Goal: Communication & Community: Share content

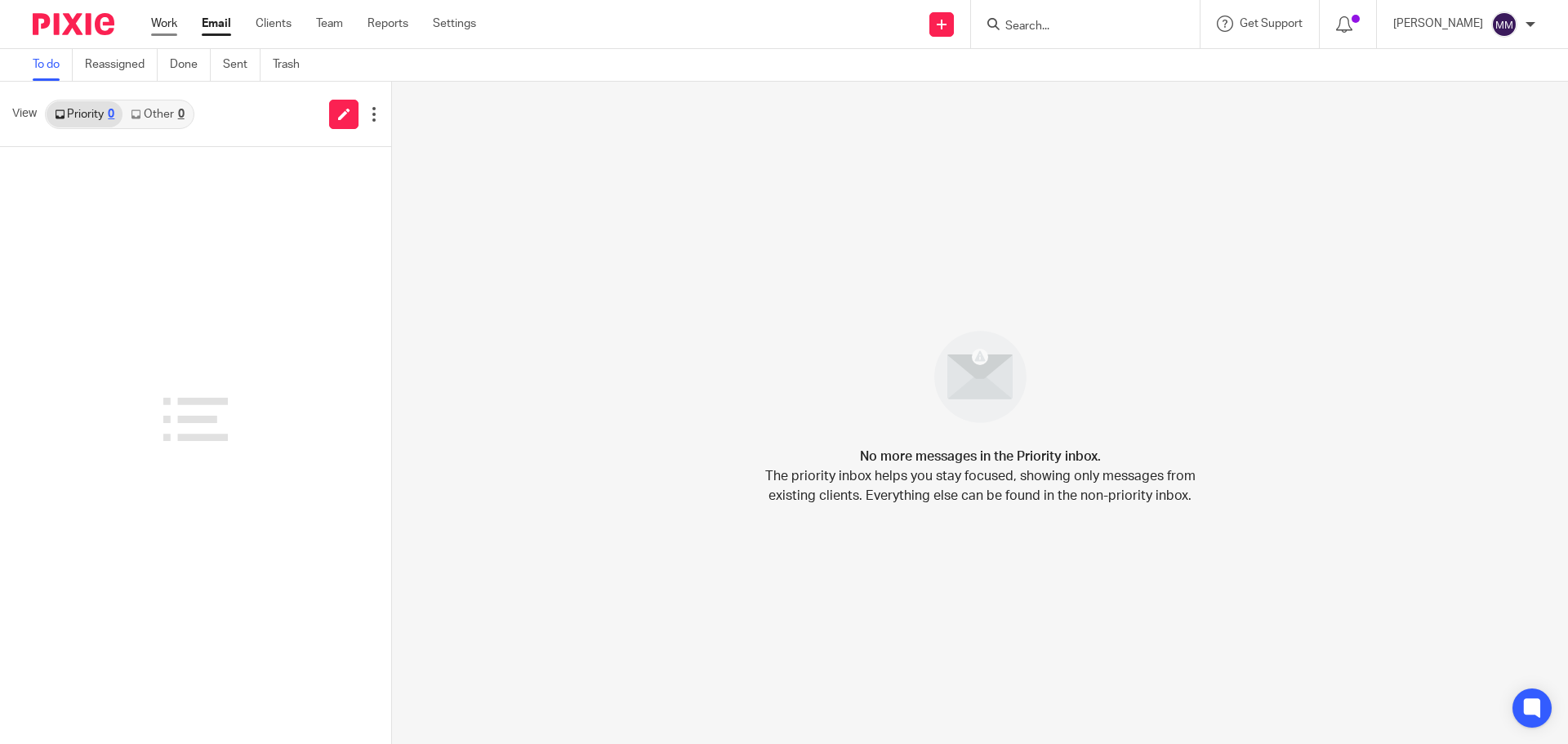
click at [170, 26] on link "Work" at bounding box center [164, 23] width 26 height 16
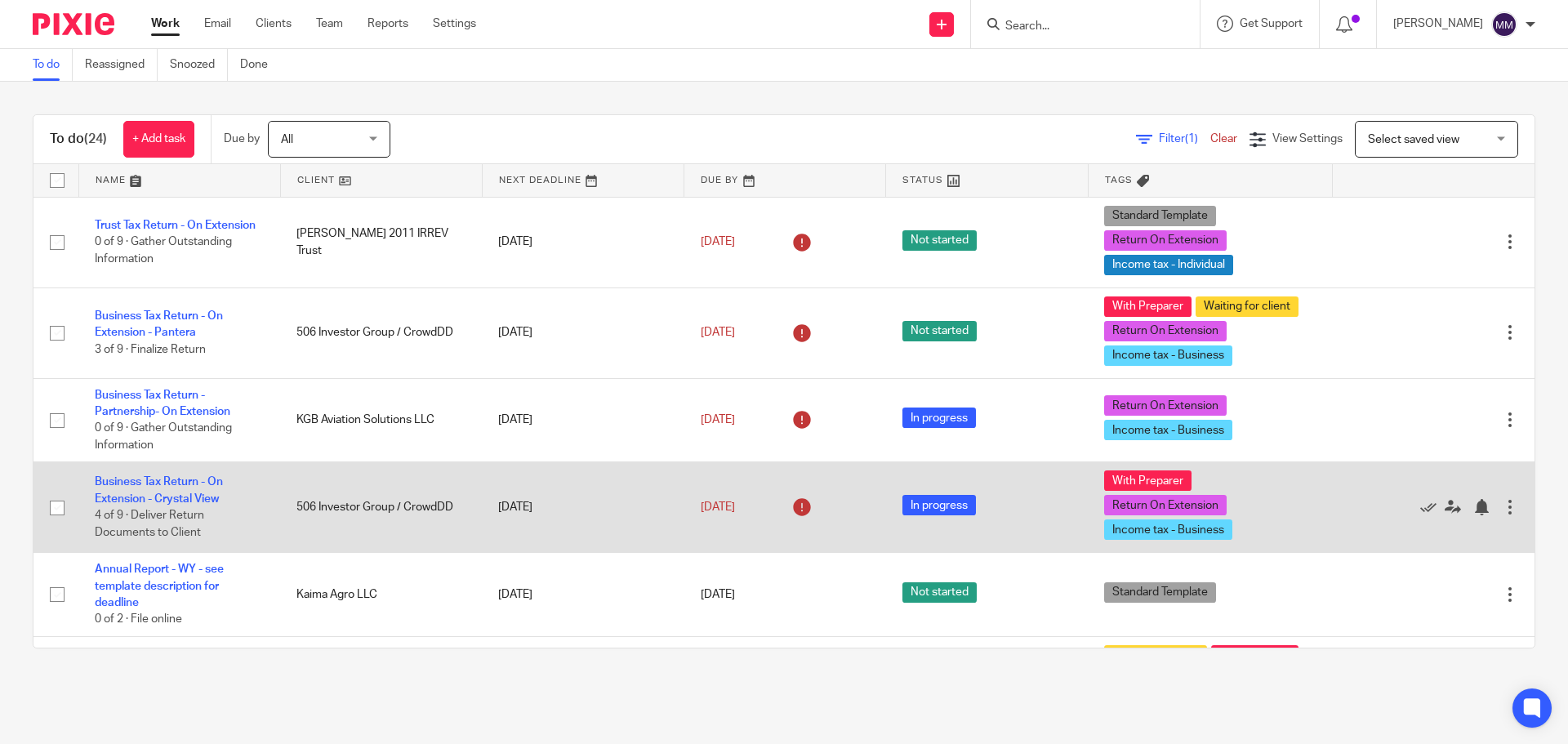
click at [203, 491] on td "Business Tax Return - On Extension - Crystal View 4 of 9 · Deliver Return Docum…" at bounding box center [179, 507] width 202 height 90
click at [203, 491] on td "Business Tax Return - On Extension - Crystal View 4 of 9 · Deliver Return Docum…" at bounding box center [179, 507] width 202 height 90
click at [203, 496] on link "Business Tax Return - On Extension - Crystal View" at bounding box center [159, 490] width 128 height 28
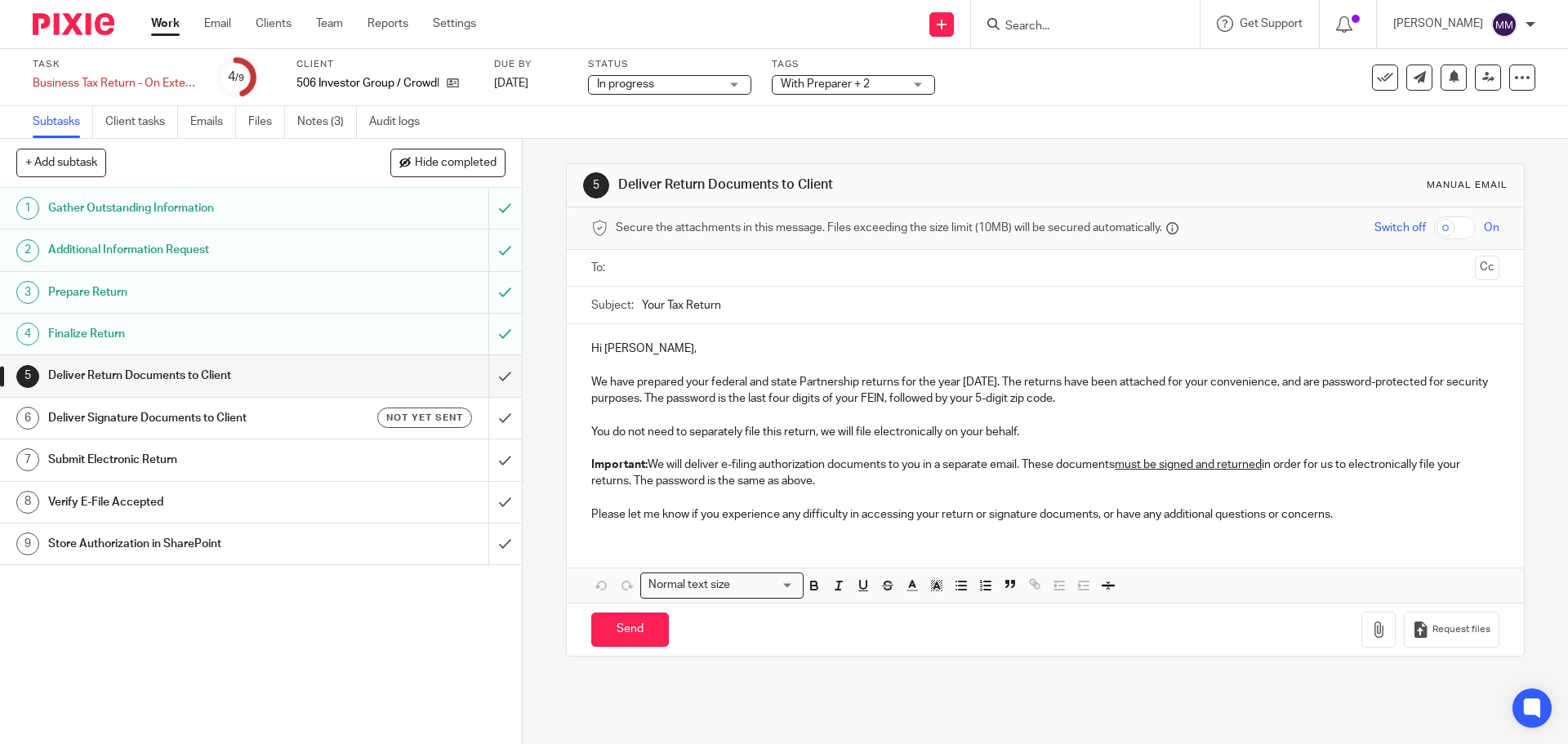
click at [648, 248] on div "Secure the attachments in this message. Files exceeding the size limit (10MB) w…" at bounding box center [1045, 229] width 956 height 42
click at [643, 260] on input "text" at bounding box center [1045, 268] width 847 height 19
click at [1475, 261] on button "Cc" at bounding box center [1487, 269] width 24 height 24
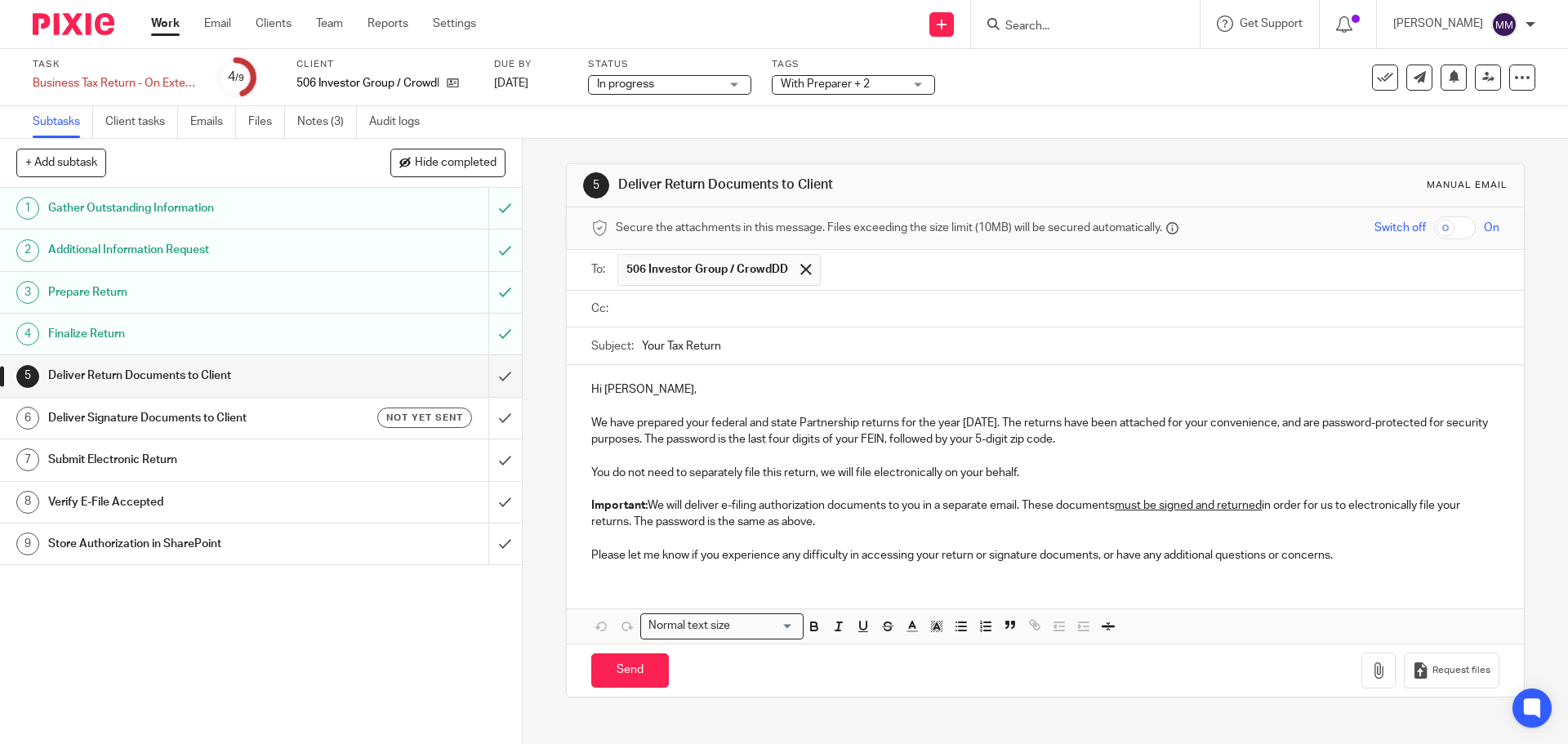
click at [700, 312] on input "text" at bounding box center [1057, 309] width 871 height 19
click at [870, 529] on p "Important: We will deliver e-filing authorization documents to you in a separat…" at bounding box center [1045, 518] width 907 height 34
click at [1351, 551] on p "Please let me know if you experience any difficulty in accessing your return or…" at bounding box center [1045, 558] width 907 height 16
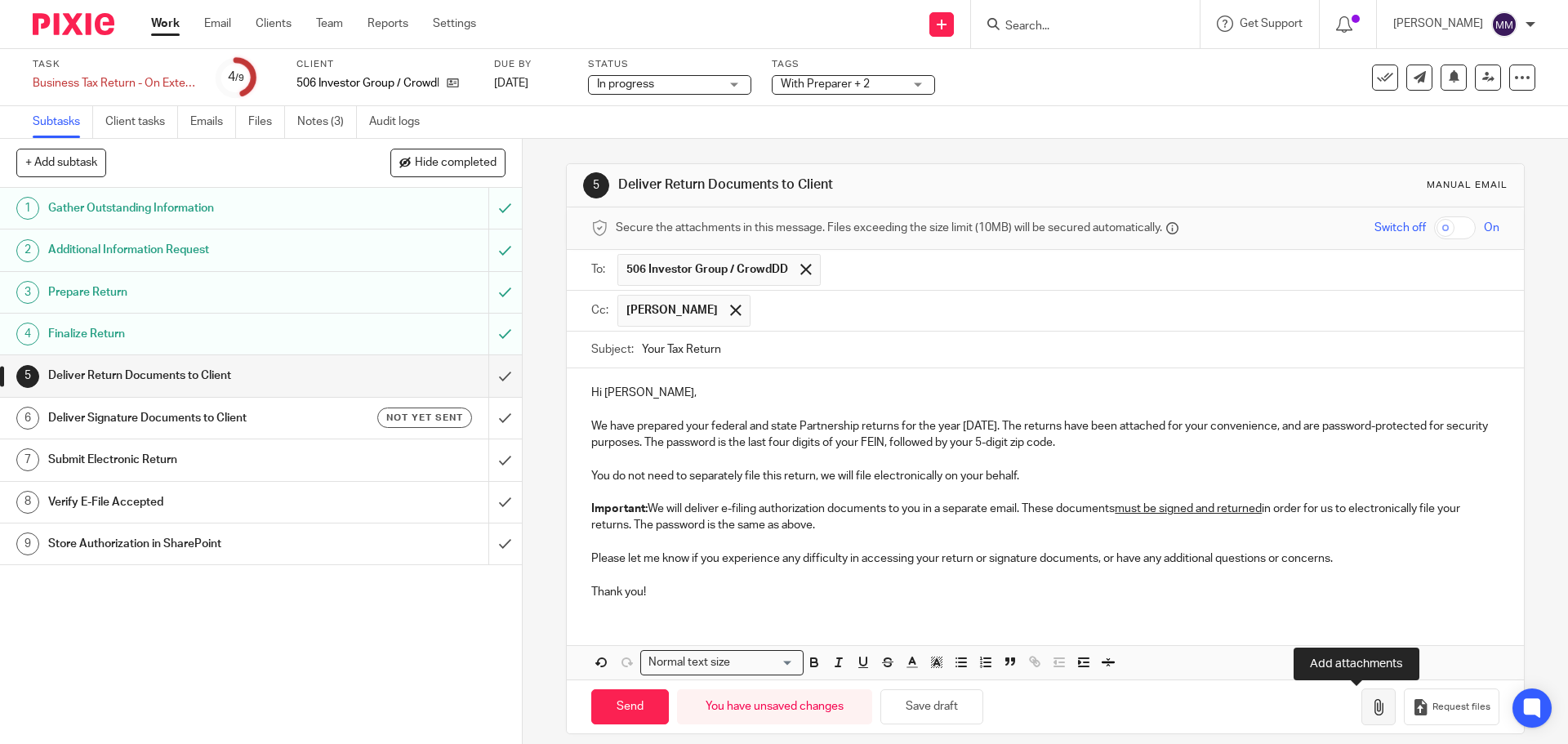
click at [1362, 711] on button "button" at bounding box center [1379, 707] width 35 height 37
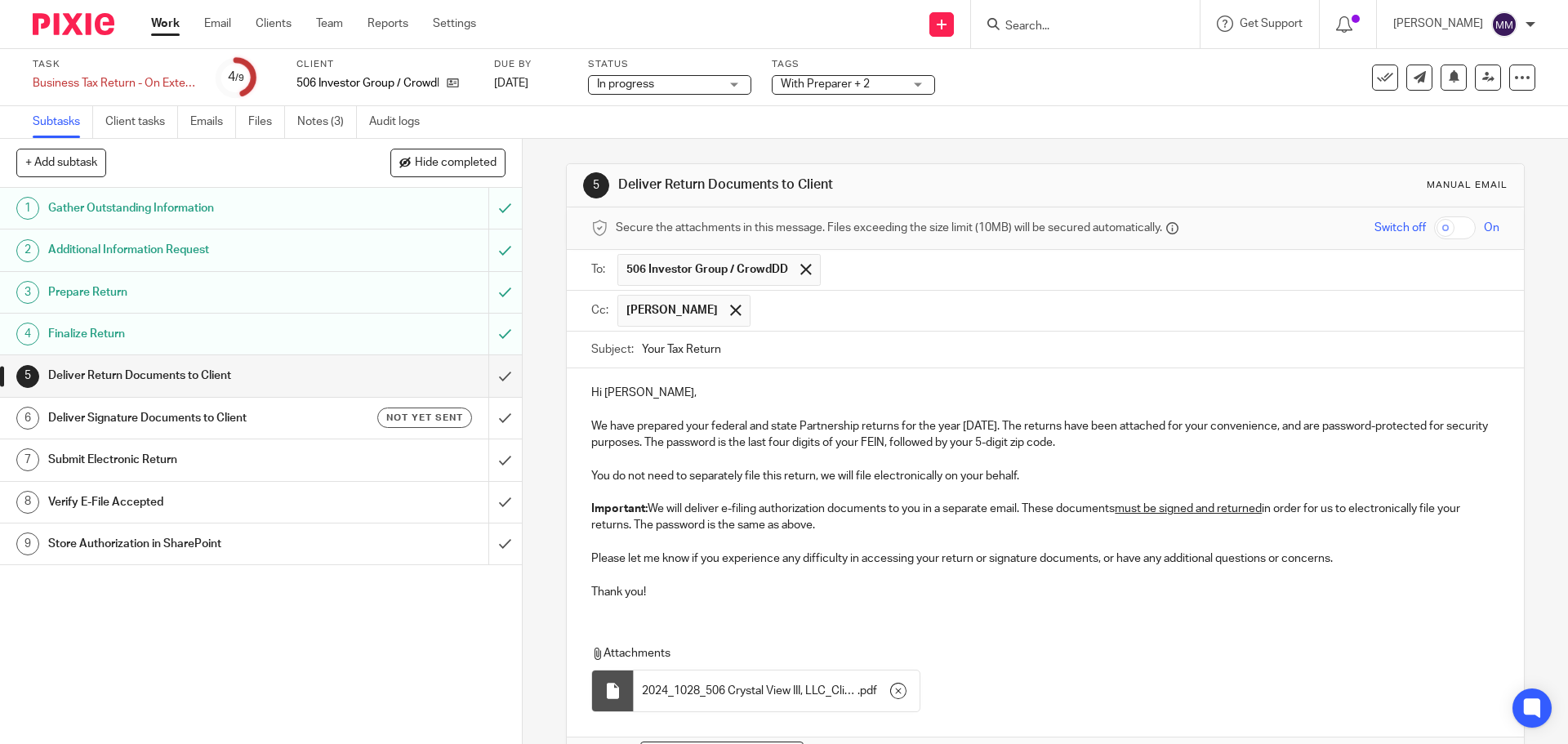
click at [1435, 228] on input "checkbox" at bounding box center [1455, 227] width 41 height 23
checkbox input "true"
click at [663, 585] on p "Thank you!" at bounding box center [1045, 591] width 907 height 16
click at [653, 341] on input "Your Tax Return" at bounding box center [1070, 350] width 857 height 37
drag, startPoint x: 657, startPoint y: 346, endPoint x: 606, endPoint y: 348, distance: 51.0
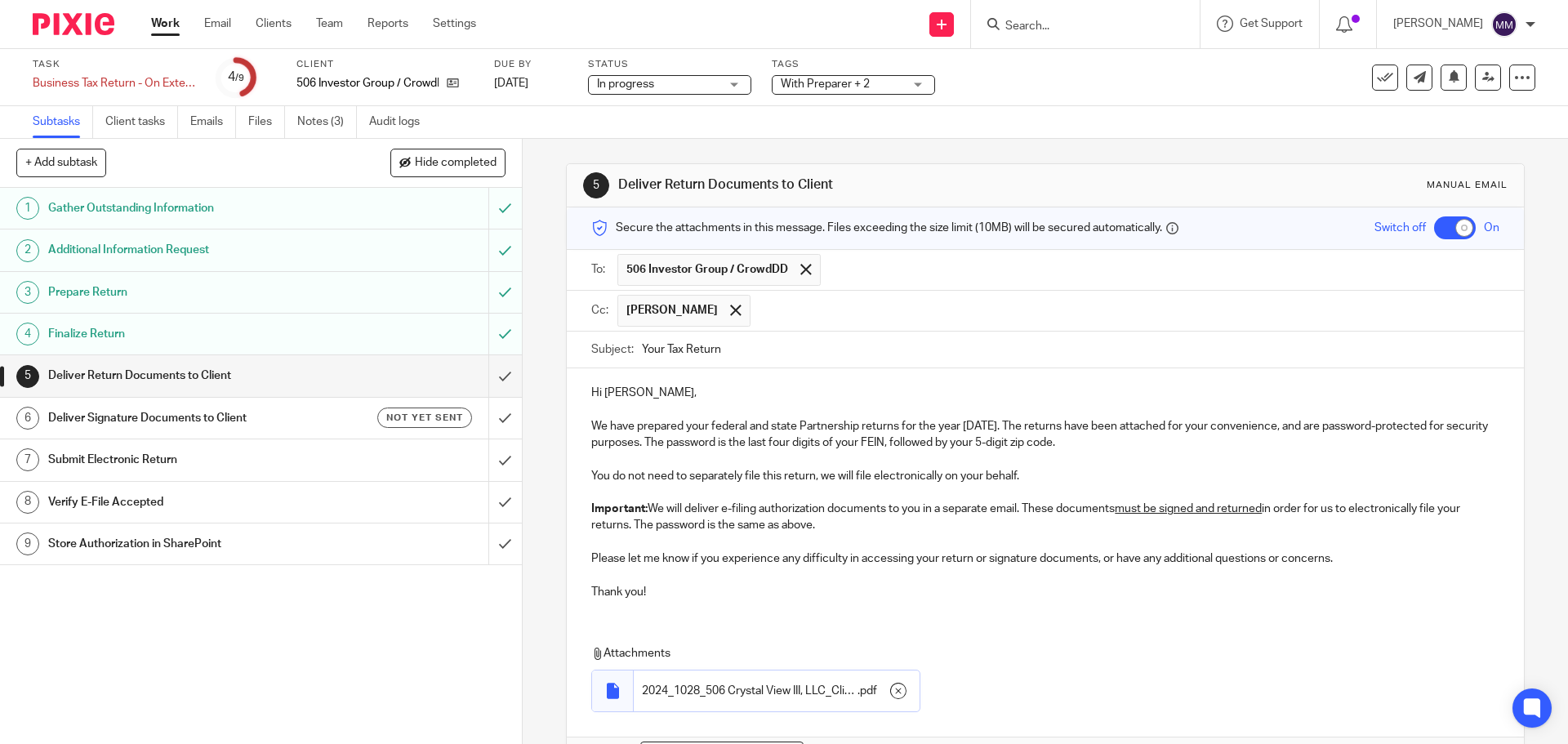
click at [606, 348] on div "Subject: Your Tax Return" at bounding box center [1045, 350] width 907 height 37
type input "506 Crystal View III LLC 2024 Tax Return"
click at [683, 566] on p "Please let me know if you experience any difficulty in accessing your return or…" at bounding box center [1045, 558] width 907 height 16
click at [1342, 556] on p "Please let me know if you experience any difficulty in accessing your return or…" at bounding box center [1045, 558] width 907 height 16
click at [1049, 474] on p "You do not need to separately file this return, we will file electronically on …" at bounding box center [1045, 475] width 907 height 16
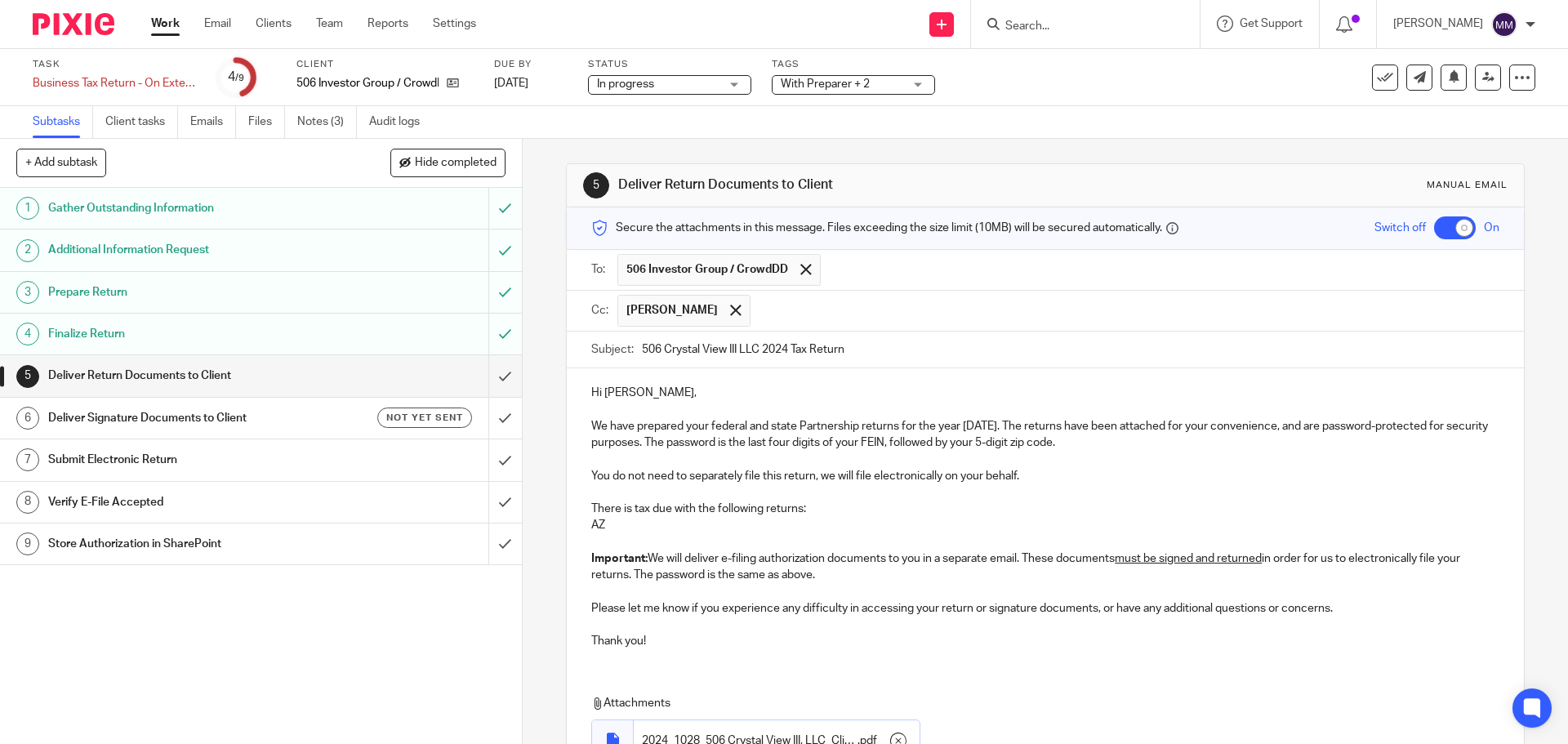
click at [634, 513] on p "There is tax due with the following returns:" at bounding box center [1045, 508] width 907 height 16
drag, startPoint x: 629, startPoint y: 523, endPoint x: 574, endPoint y: 505, distance: 57.9
click at [574, 505] on div "Hi Mark, We have prepared your federal and state Partnership returns for the ye…" at bounding box center [1045, 514] width 956 height 293
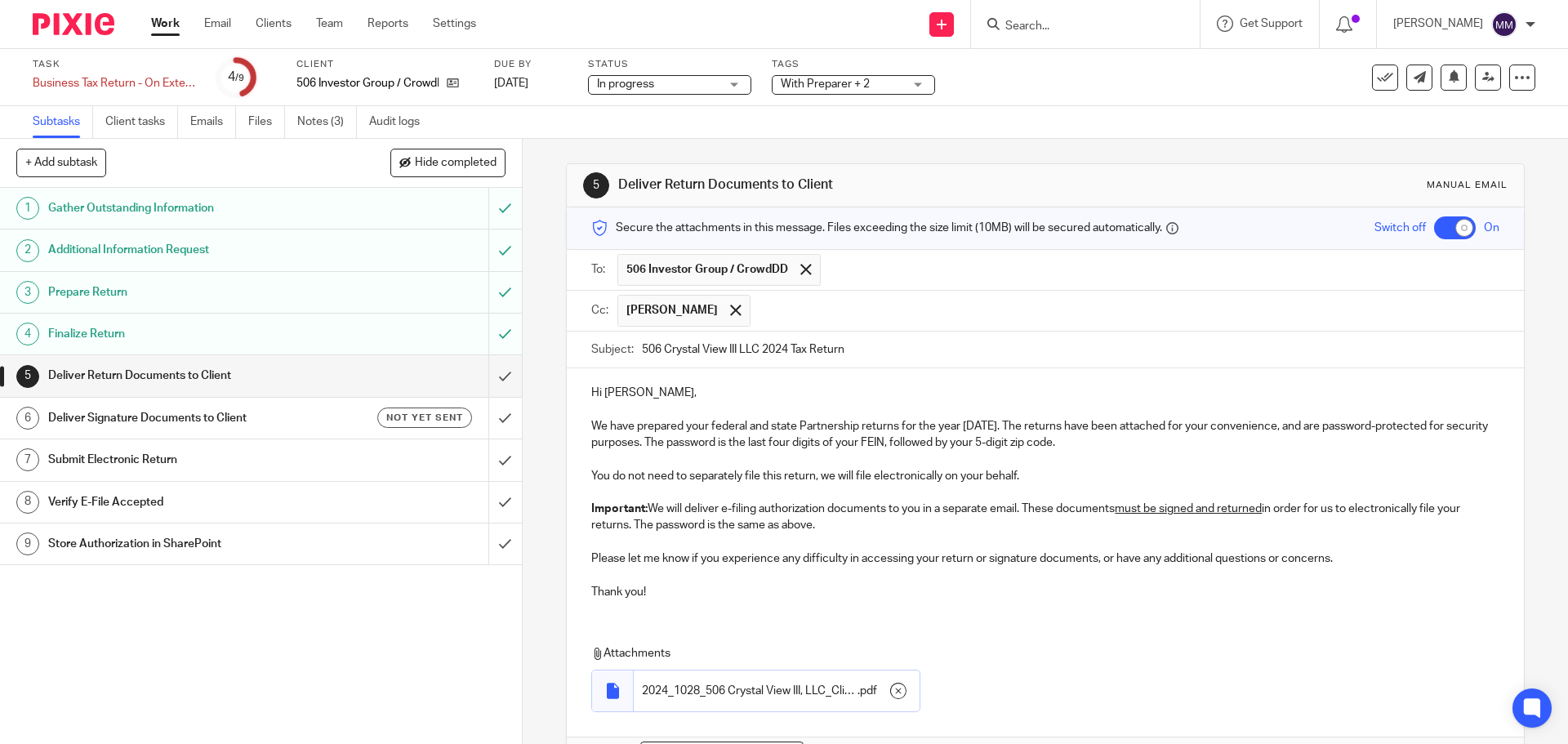
click at [678, 614] on div "Hi Mark, We have prepared your federal and state Partnership returns for the ye…" at bounding box center [1045, 569] width 956 height 403
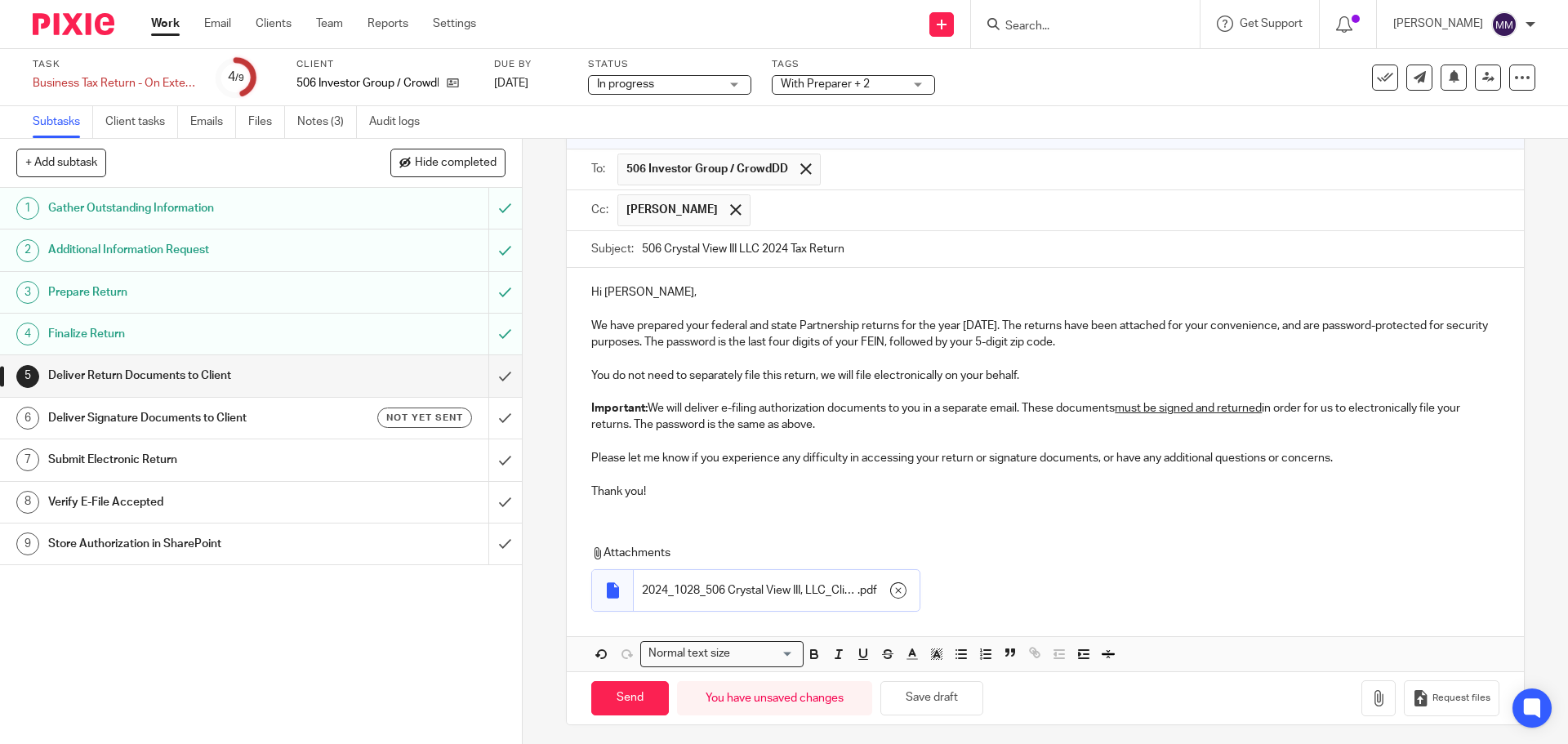
scroll to position [107, 0]
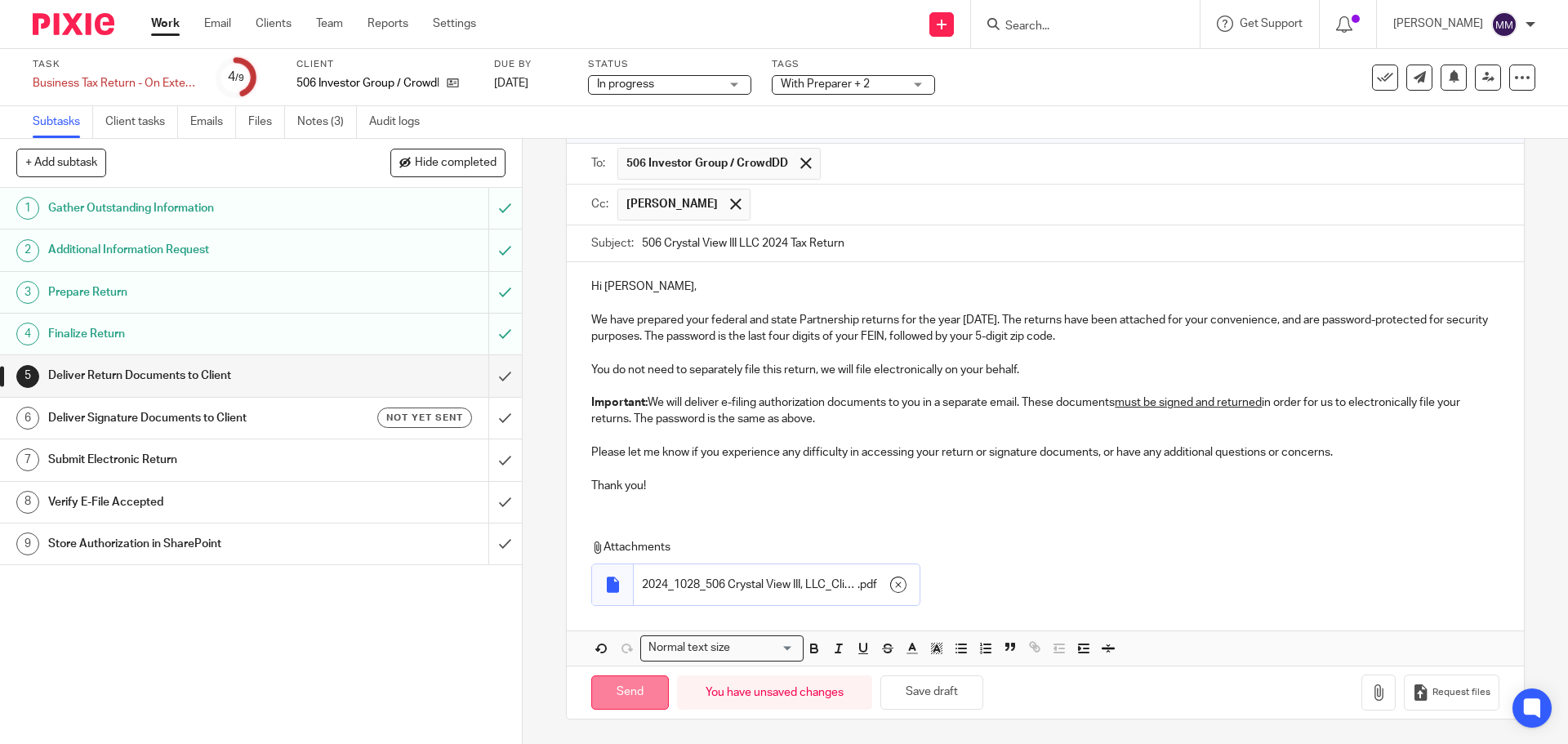
click at [624, 688] on input "Send" at bounding box center [630, 693] width 78 height 35
checkbox input "false"
type input "Sent"
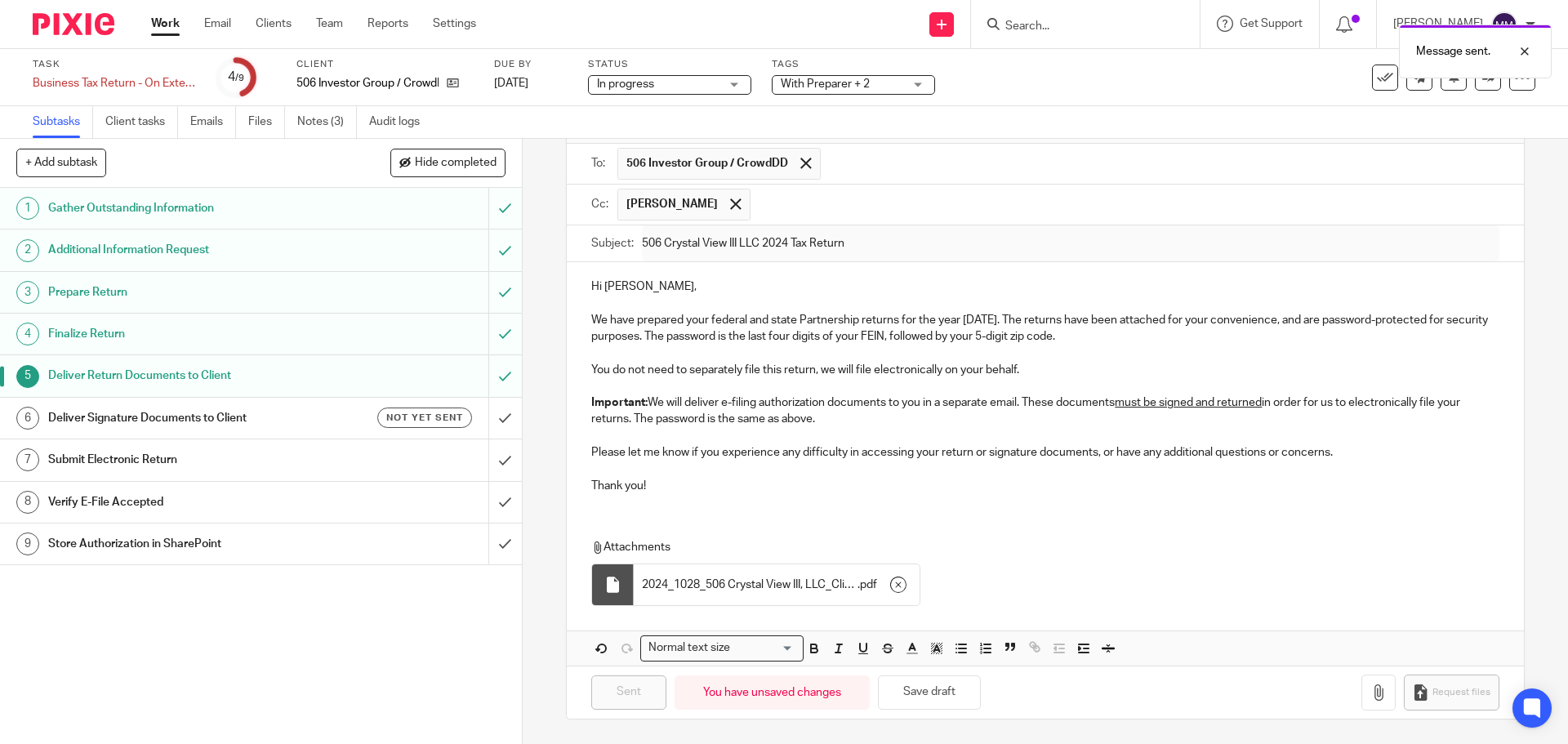
click at [252, 417] on h1 "Deliver Signature Documents to Client" at bounding box center [189, 418] width 283 height 24
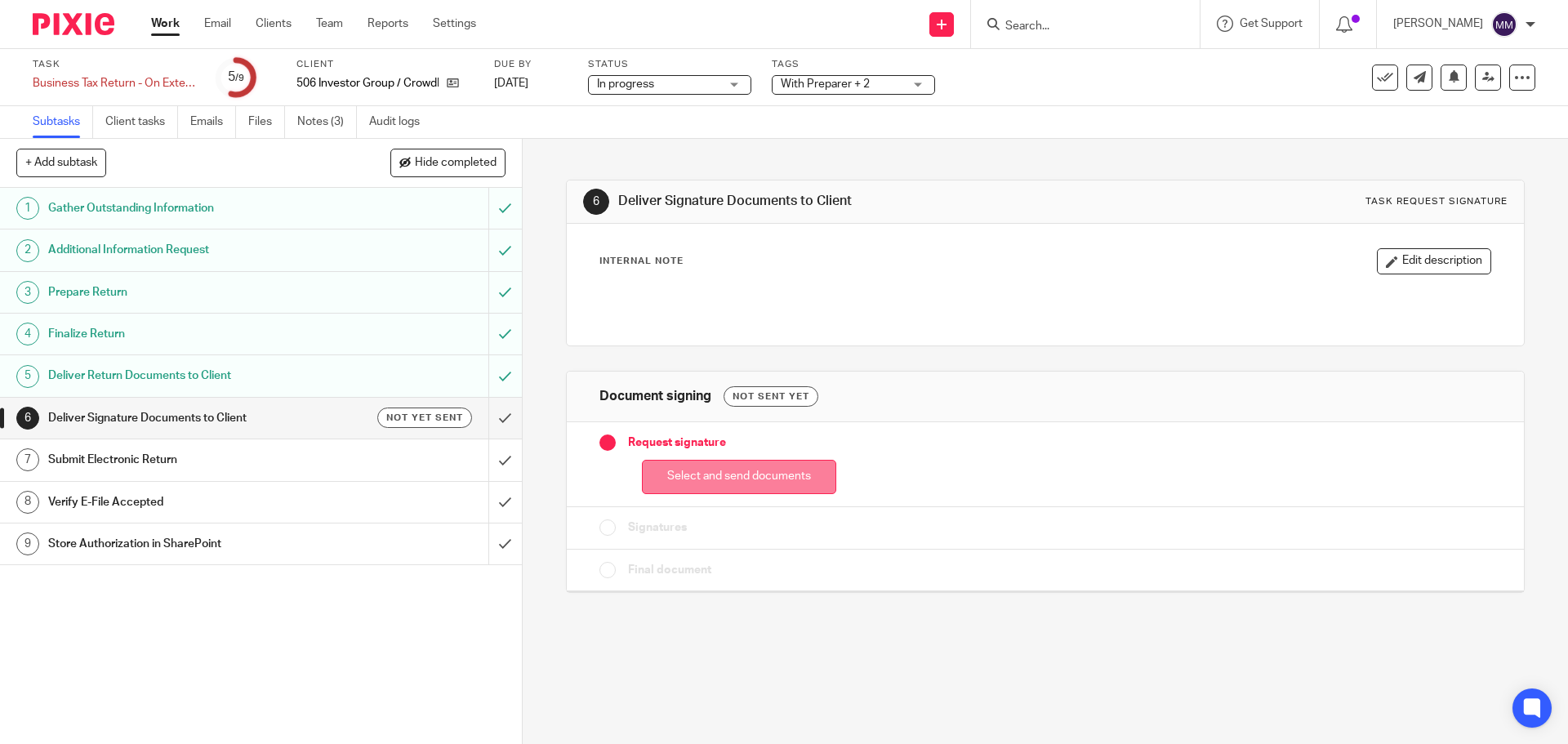
click at [735, 476] on button "Select and send documents" at bounding box center [739, 477] width 194 height 35
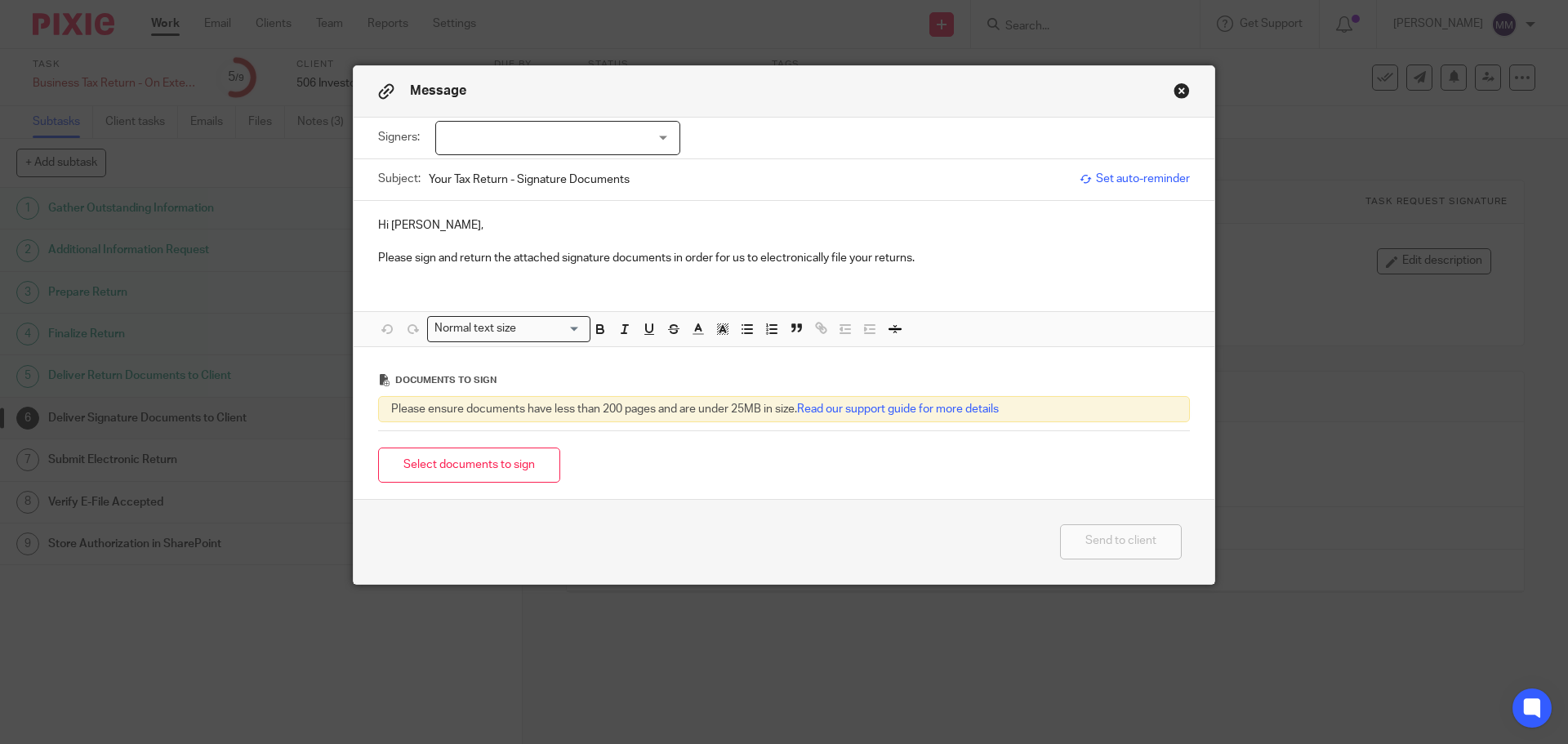
click at [528, 132] on div at bounding box center [558, 138] width 245 height 35
click at [520, 168] on span "Mark Robertson" at bounding box center [503, 171] width 90 height 12
checkbox input "true"
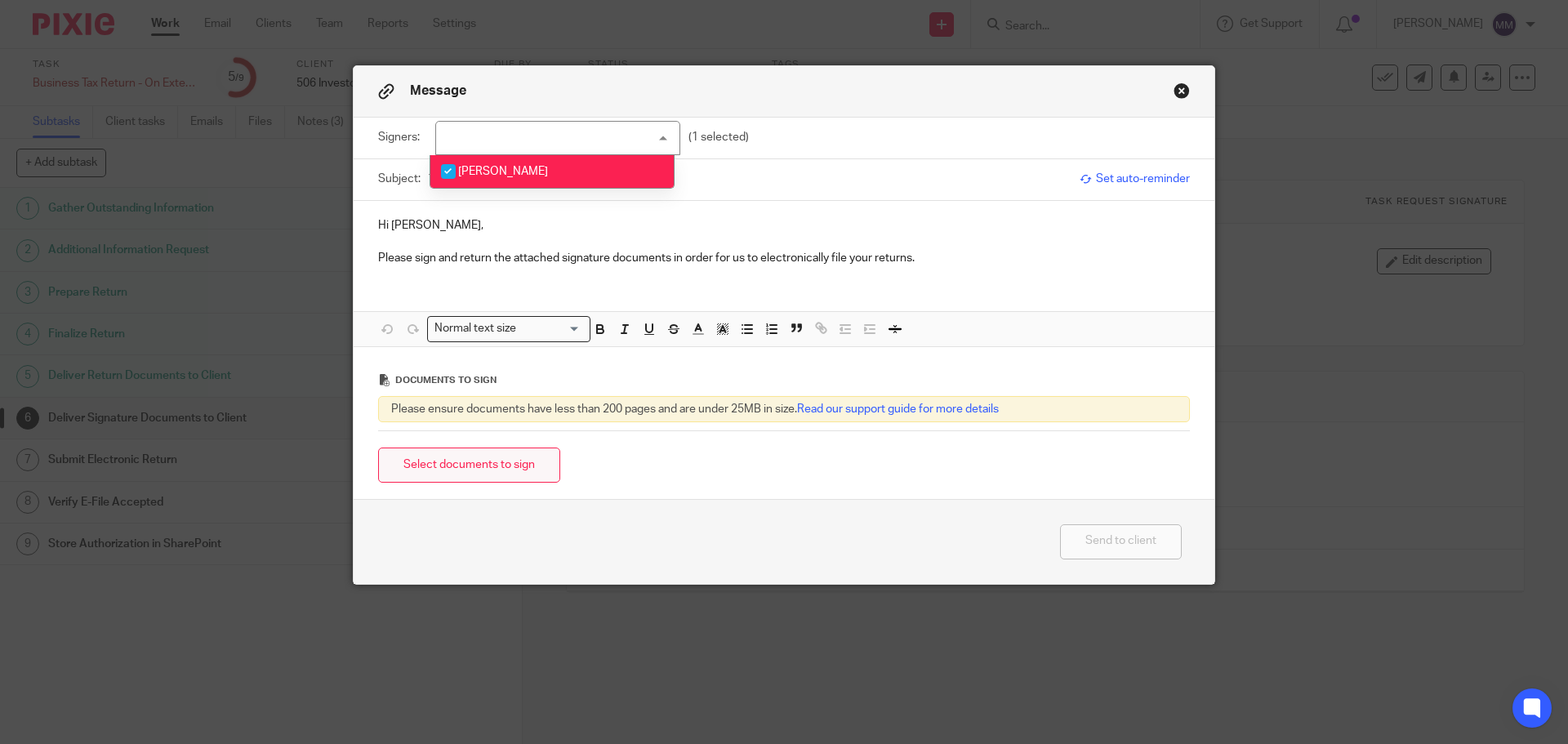
click at [532, 453] on button "Select documents to sign" at bounding box center [470, 465] width 182 height 35
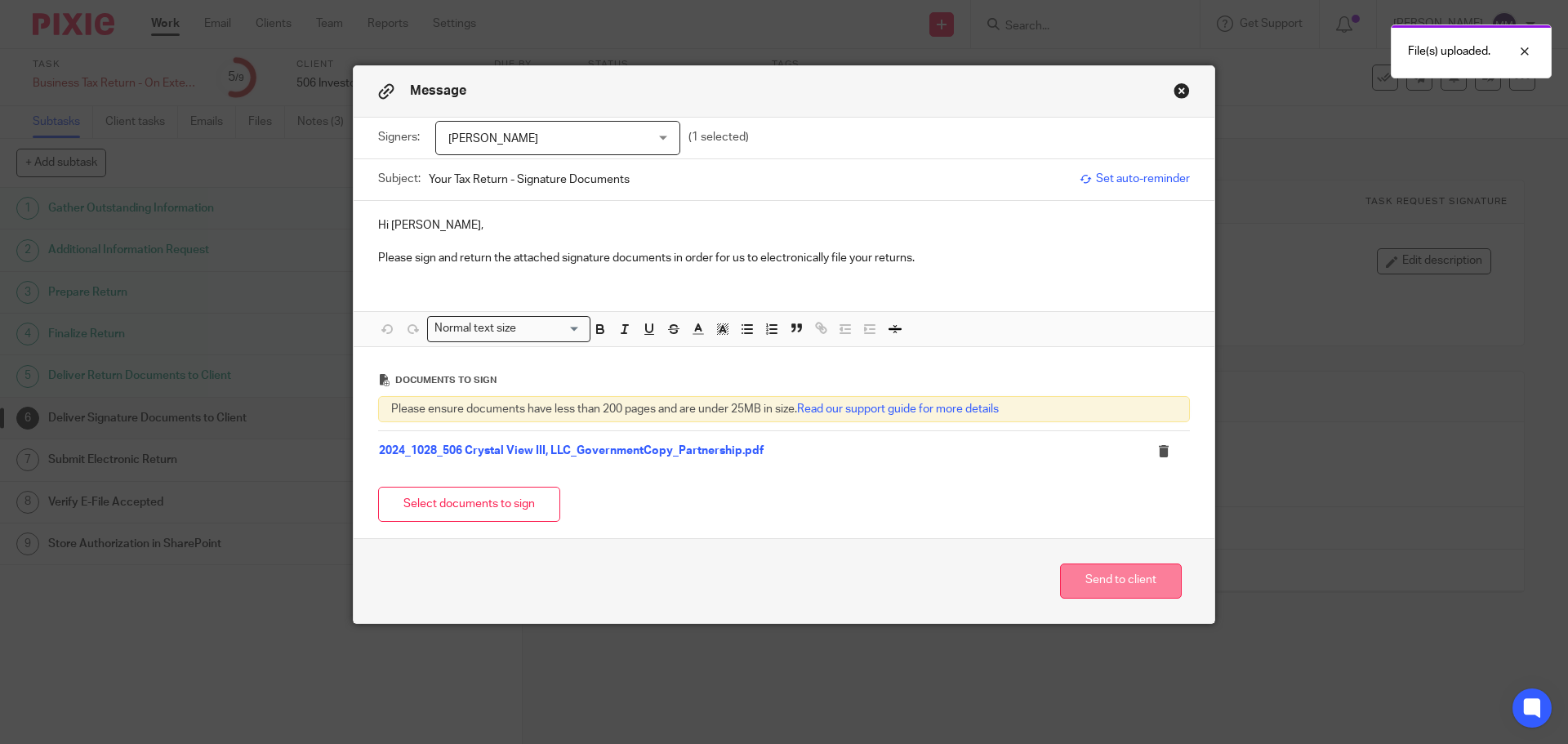
click at [1101, 585] on button "Send to client" at bounding box center [1121, 581] width 122 height 35
